Goal: Use online tool/utility: Utilize a website feature to perform a specific function

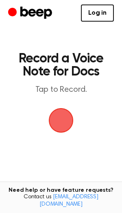
click at [63, 123] on span "button" at bounding box center [61, 120] width 44 height 44
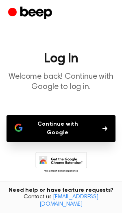
click at [76, 129] on button "Continue with Google" at bounding box center [61, 128] width 109 height 27
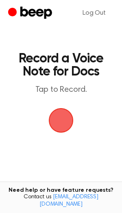
click at [57, 122] on span "button" at bounding box center [60, 119] width 45 height 45
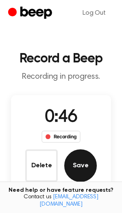
click at [74, 161] on button "Save" at bounding box center [80, 165] width 33 height 33
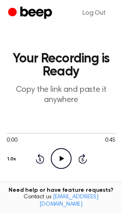
click at [64, 157] on icon "Play Audio" at bounding box center [61, 158] width 21 height 21
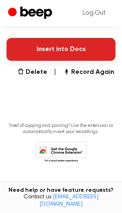
click at [39, 52] on button "Insert into Docs" at bounding box center [61, 49] width 109 height 23
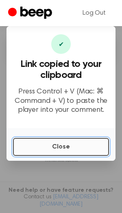
click at [68, 148] on button "Close" at bounding box center [61, 147] width 96 height 18
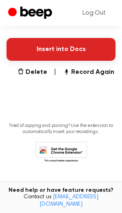
click at [40, 51] on button "Insert into Docs" at bounding box center [61, 49] width 109 height 23
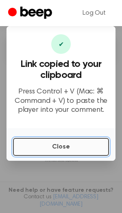
click at [63, 151] on button "Close" at bounding box center [61, 147] width 96 height 18
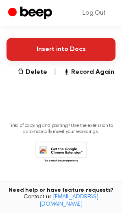
click at [61, 52] on button "Insert into Docs" at bounding box center [61, 49] width 109 height 23
